Goal: Information Seeking & Learning: Learn about a topic

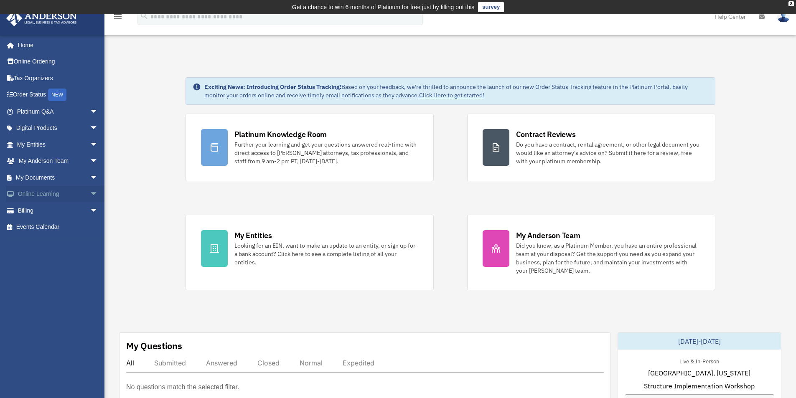
click at [90, 193] on span "arrow_drop_down" at bounding box center [98, 194] width 17 height 17
click at [90, 127] on span "arrow_drop_down" at bounding box center [98, 128] width 17 height 17
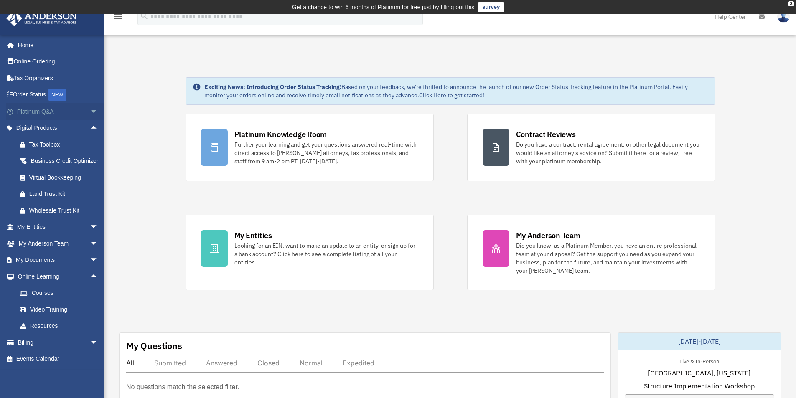
click at [90, 112] on span "arrow_drop_down" at bounding box center [98, 111] width 17 height 17
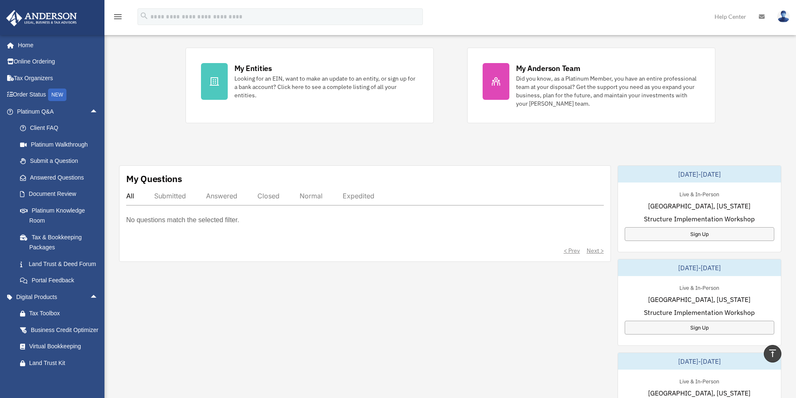
click at [781, 15] on img at bounding box center [783, 16] width 13 height 12
click at [762, 111] on div "Exciting News: Introducing Order Status Tracking! Based on your feedback, we're…" at bounding box center [450, 268] width 704 height 759
click at [761, 19] on icon at bounding box center [762, 17] width 6 height 6
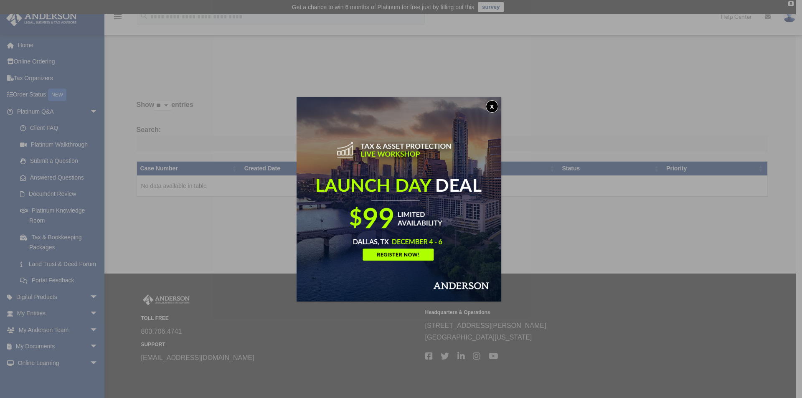
click at [497, 106] on button "x" at bounding box center [492, 106] width 13 height 13
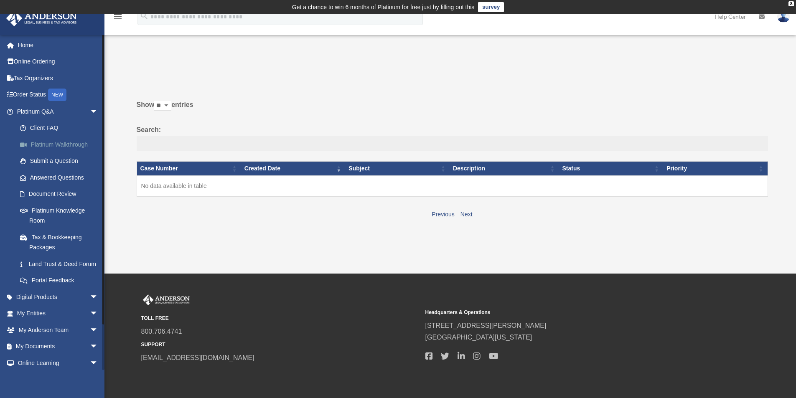
click at [51, 140] on link "Platinum Walkthrough" at bounding box center [61, 144] width 99 height 17
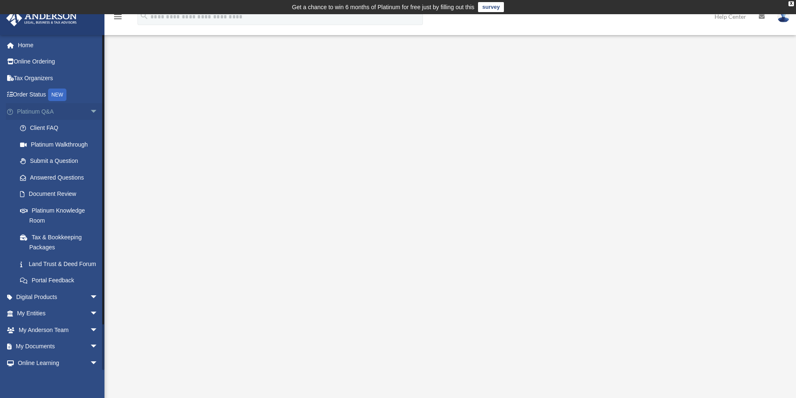
click at [90, 110] on span "arrow_drop_down" at bounding box center [98, 111] width 17 height 17
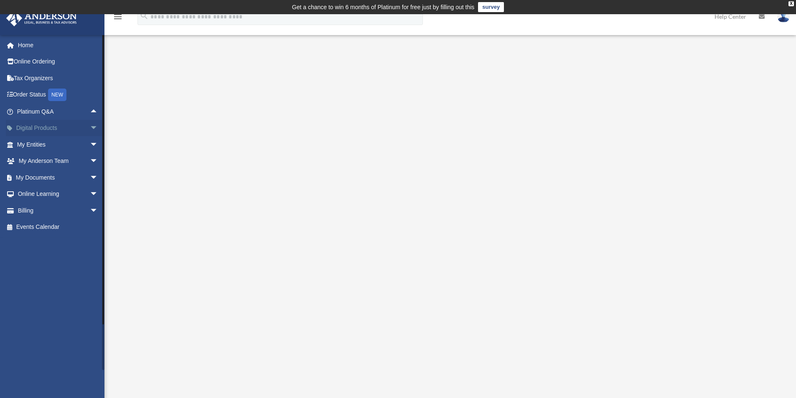
click at [90, 129] on span "arrow_drop_down" at bounding box center [98, 128] width 17 height 17
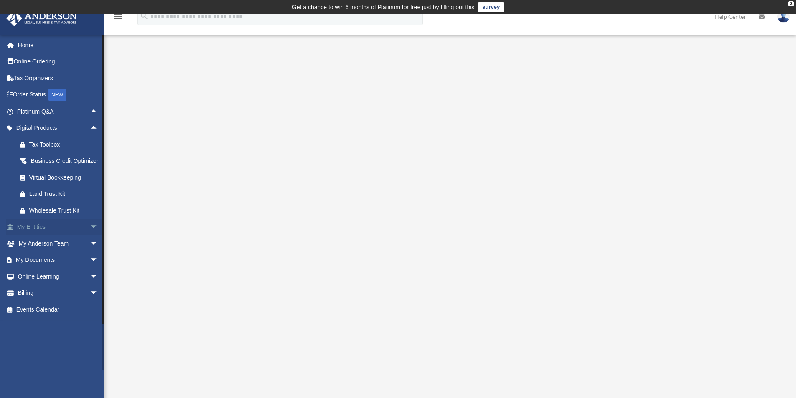
click at [90, 236] on span "arrow_drop_down" at bounding box center [98, 227] width 17 height 17
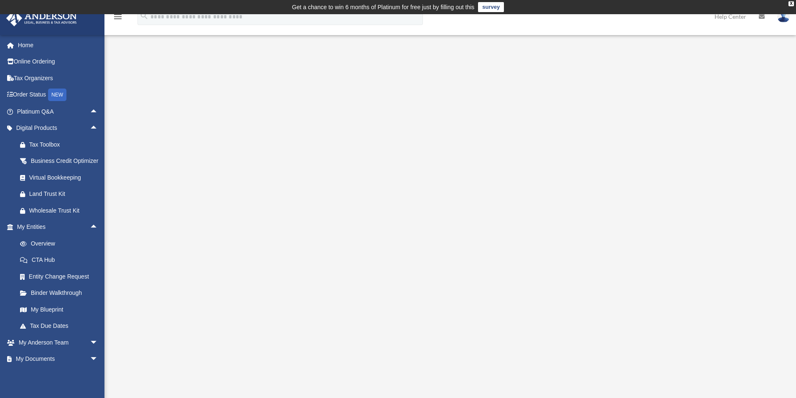
click at [785, 16] on img at bounding box center [783, 16] width 13 height 12
click at [772, 128] on div "Platinum Walkthrough date_range Published on Last updated [DATE] [DATE] by [PER…" at bounding box center [451, 212] width 644 height 313
click at [30, 45] on link "Home" at bounding box center [58, 45] width 105 height 17
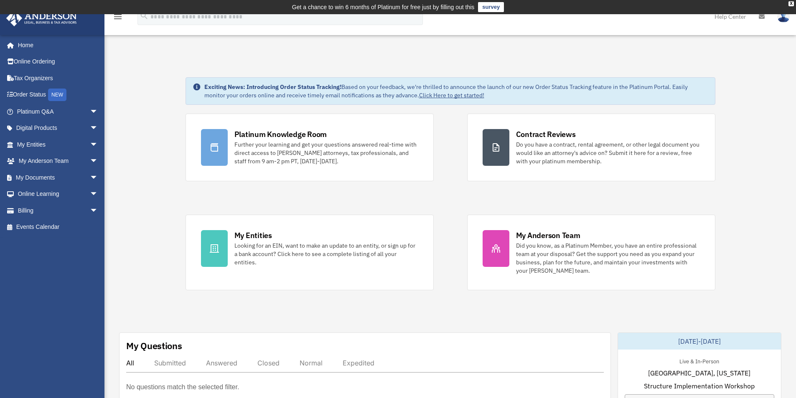
click at [738, 18] on link "Help Center" at bounding box center [730, 16] width 44 height 33
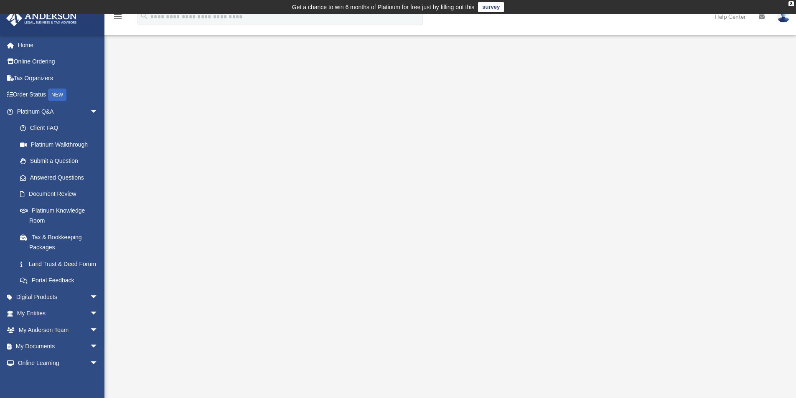
click at [761, 15] on icon at bounding box center [762, 17] width 6 height 6
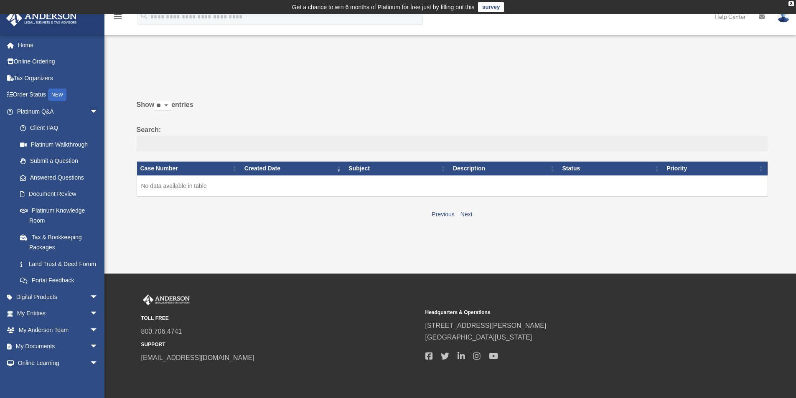
click at [784, 15] on img at bounding box center [783, 16] width 13 height 12
click at [508, 106] on label "Show ** ** ** *** entries" at bounding box center [452, 109] width 631 height 20
click at [171, 106] on select "** ** ** ***" at bounding box center [162, 106] width 17 height 10
click at [33, 46] on link "Home" at bounding box center [58, 45] width 105 height 17
